Goal: Use online tool/utility: Utilize a website feature to perform a specific function

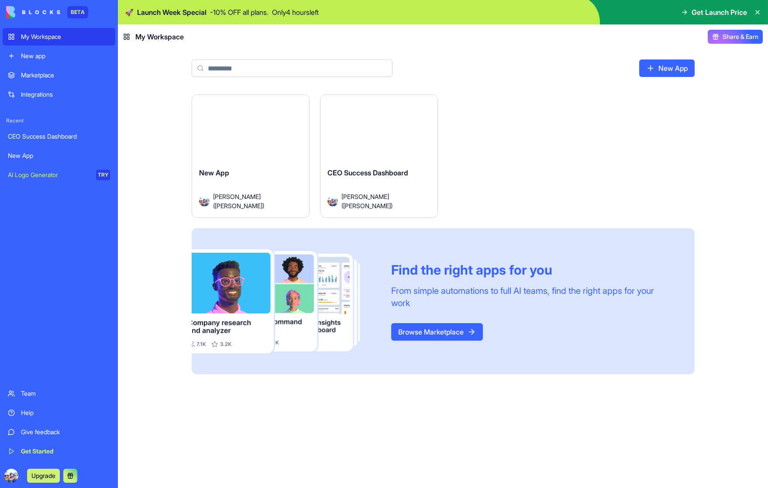
click at [239, 163] on div "Launch" at bounding box center [250, 131] width 117 height 73
